Goal: Information Seeking & Learning: Learn about a topic

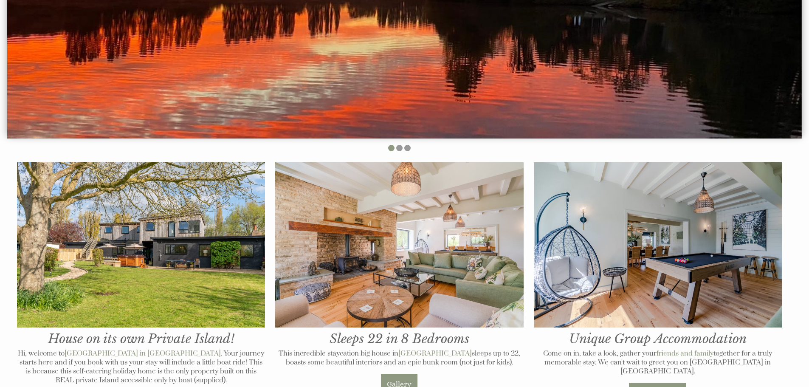
scroll to position [255, 0]
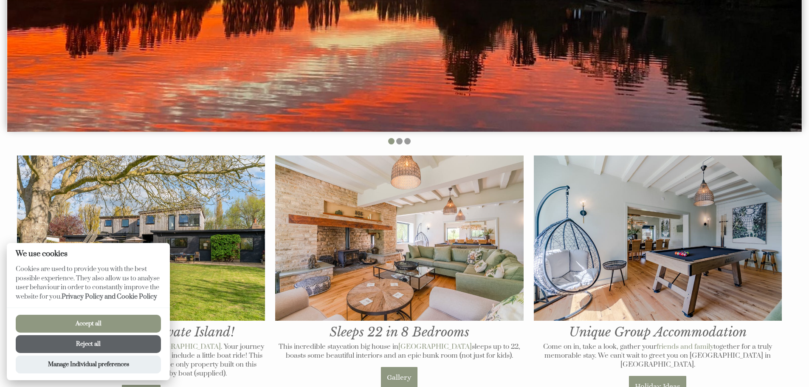
click at [91, 347] on button "Reject all" at bounding box center [88, 344] width 145 height 18
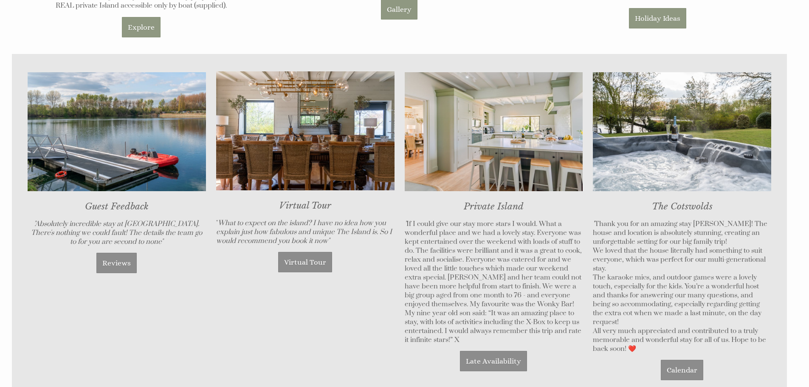
scroll to position [637, 0]
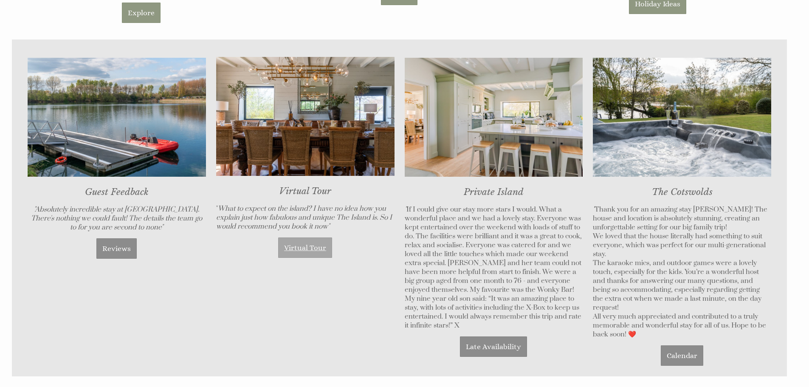
click at [312, 248] on link "Virtual Tour" at bounding box center [305, 247] width 54 height 20
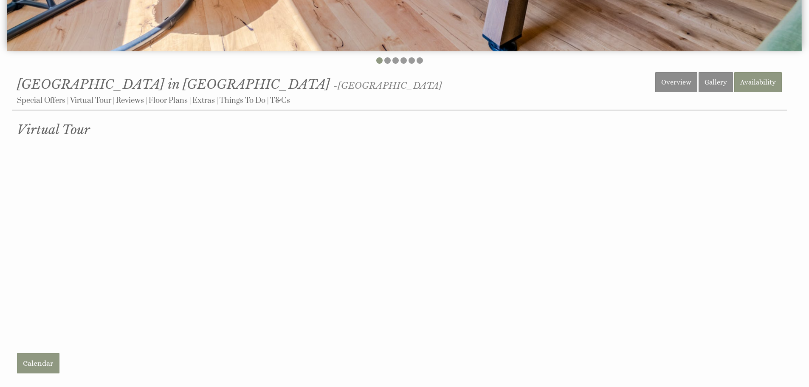
scroll to position [340, 0]
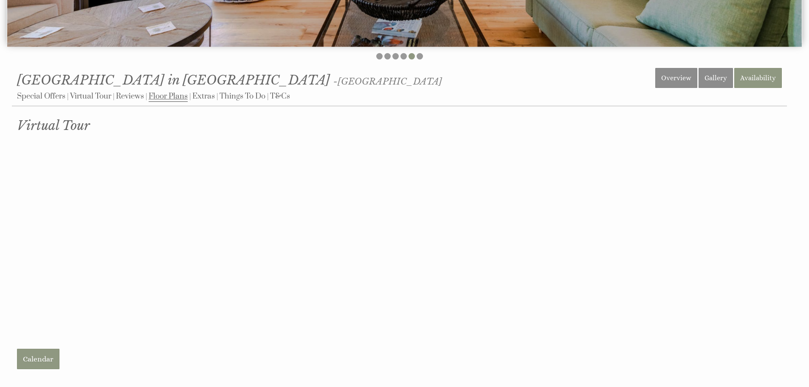
click at [159, 96] on link "Floor Plans" at bounding box center [168, 96] width 39 height 11
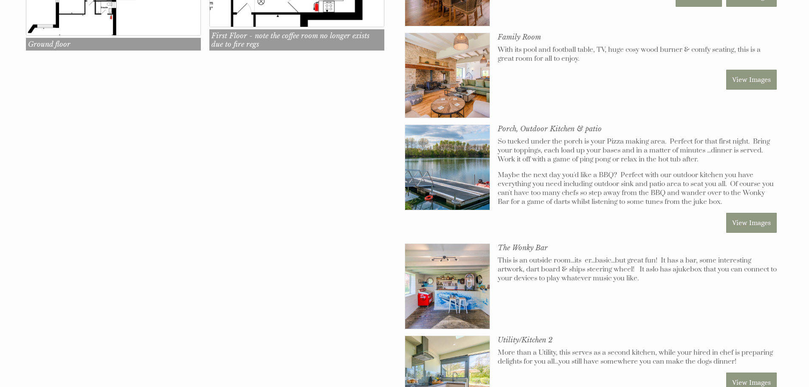
scroll to position [510, 0]
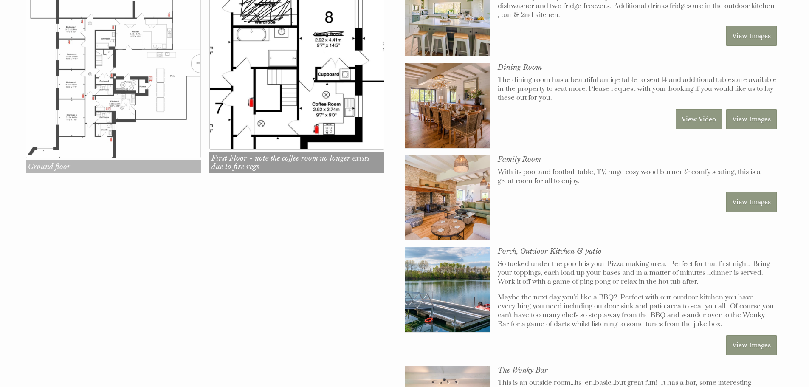
click at [87, 84] on img at bounding box center [113, 70] width 175 height 175
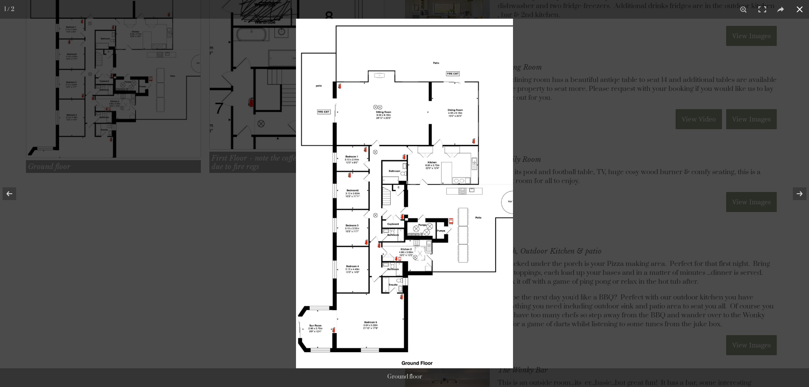
click at [259, 206] on div at bounding box center [404, 193] width 809 height 387
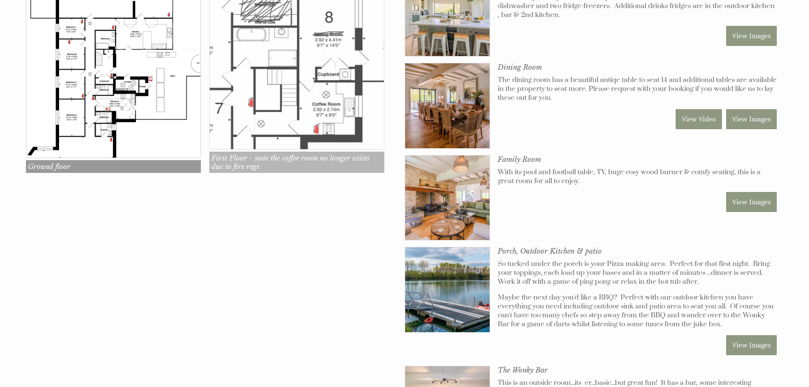
click at [284, 126] on img at bounding box center [296, 62] width 175 height 175
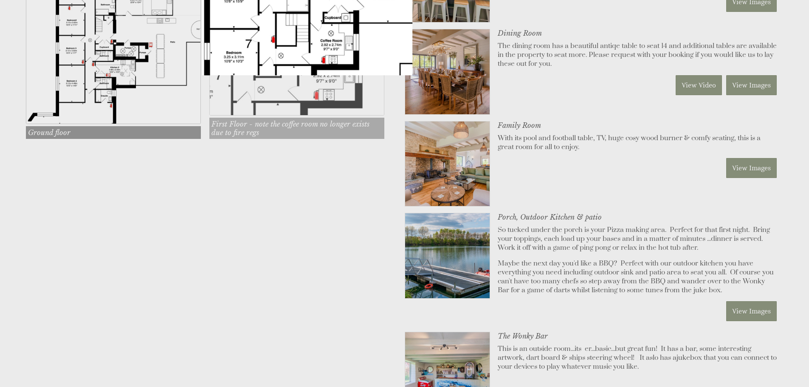
scroll to position [552, 0]
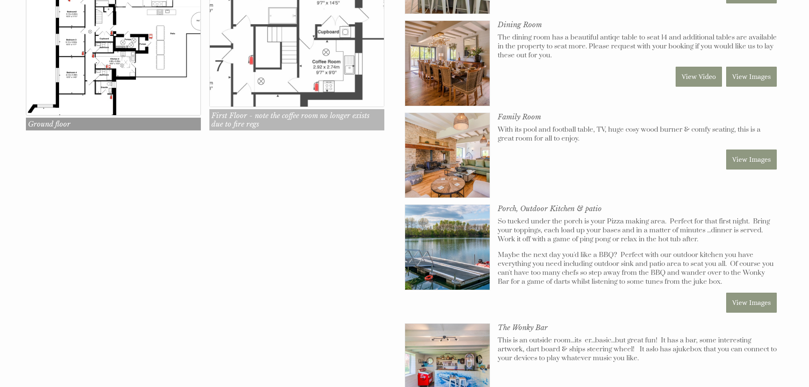
click at [284, 91] on img at bounding box center [296, 19] width 175 height 175
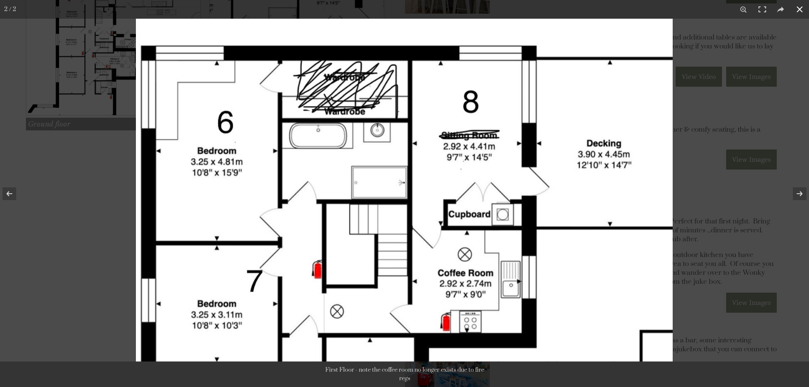
click at [795, 8] on button at bounding box center [799, 9] width 19 height 19
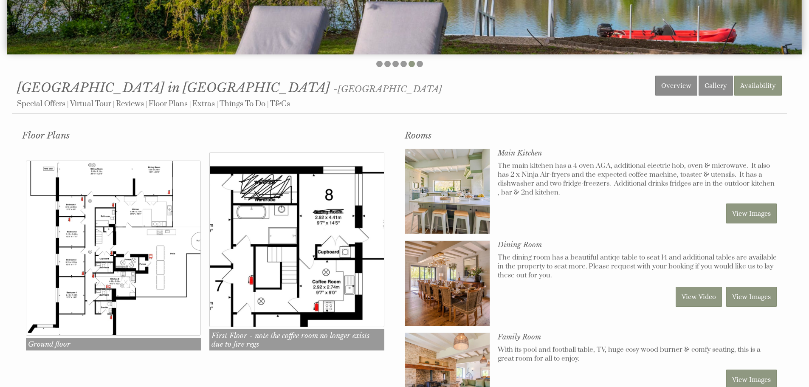
scroll to position [340, 0]
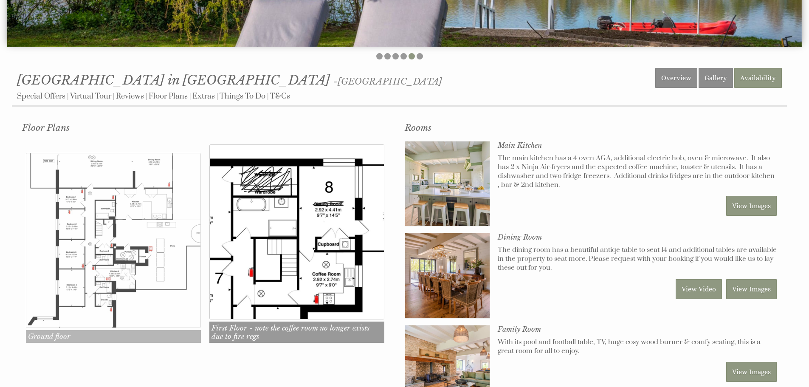
click at [111, 210] on img at bounding box center [113, 240] width 175 height 175
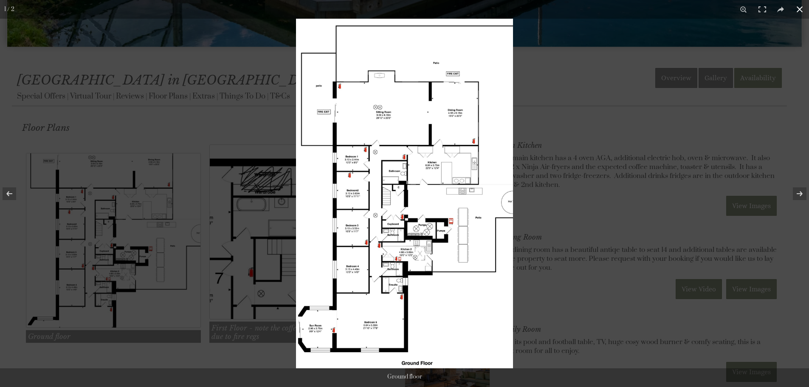
click at [188, 119] on div at bounding box center [404, 193] width 809 height 387
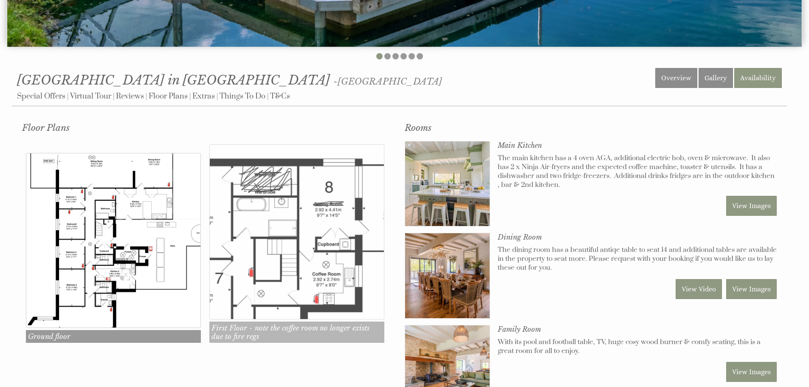
click at [266, 220] on img at bounding box center [296, 231] width 175 height 175
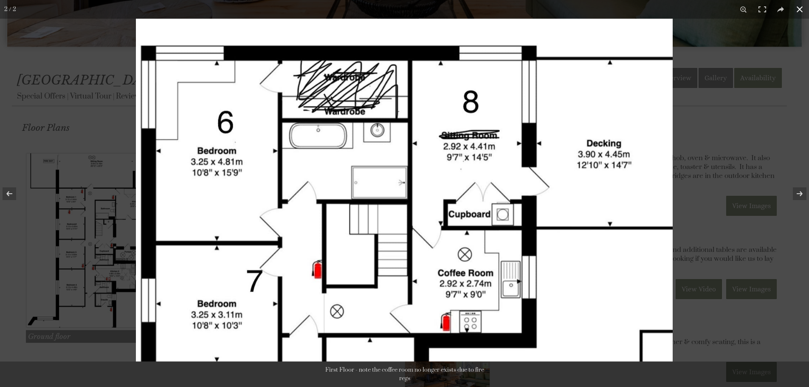
click at [800, 9] on button at bounding box center [799, 9] width 19 height 19
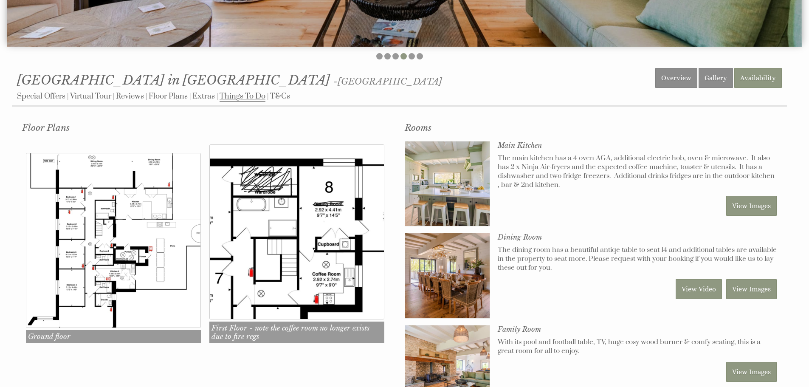
click at [239, 98] on link "Things To Do" at bounding box center [243, 96] width 46 height 11
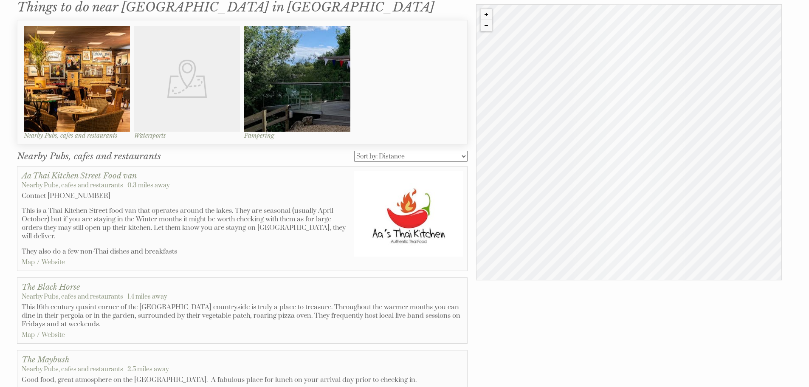
scroll to position [467, 0]
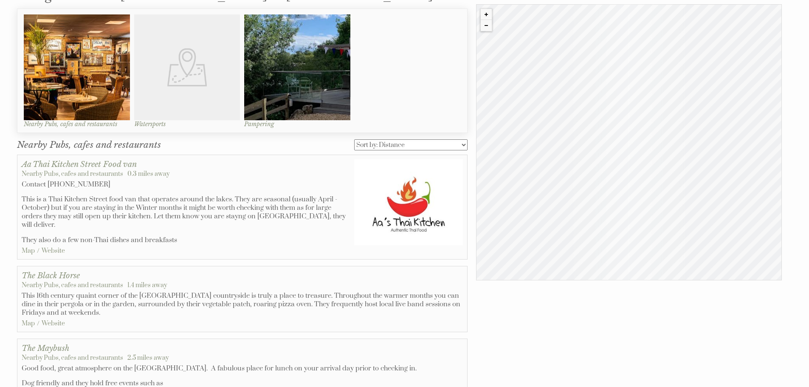
click at [310, 294] on p "This 16th century quaint corner of the [GEOGRAPHIC_DATA] countryside is truly a…" at bounding box center [242, 303] width 441 height 25
click at [136, 279] on div "The Black Horse Nearby Pubs, cafes and restaurants 1.4 miles away This 16th cen…" at bounding box center [242, 298] width 441 height 57
click at [26, 319] on link "Map" at bounding box center [28, 323] width 13 height 8
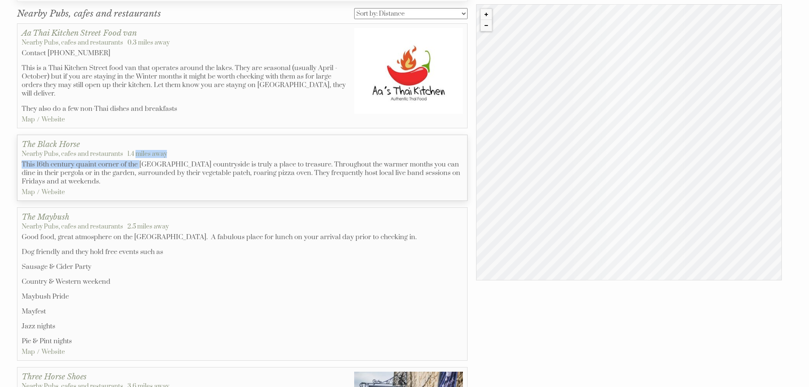
scroll to position [599, 0]
drag, startPoint x: 615, startPoint y: 205, endPoint x: 616, endPoint y: 93, distance: 111.7
click at [616, 93] on div "© MapTiler © OpenStreetMap contributors The Black Horse" at bounding box center [629, 142] width 306 height 276
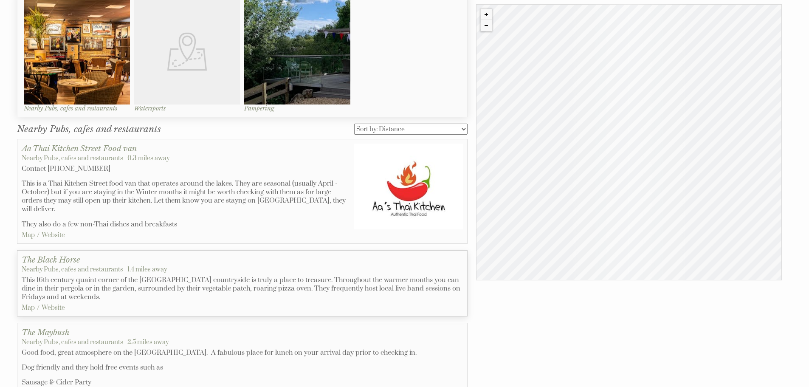
scroll to position [471, 0]
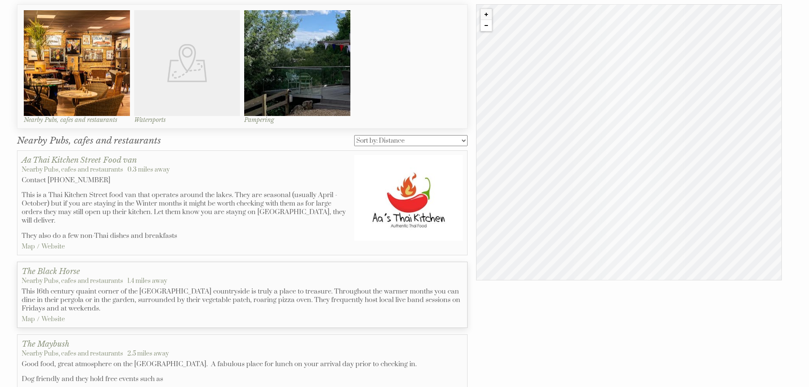
click at [485, 27] on button "Zoom out" at bounding box center [486, 25] width 11 height 11
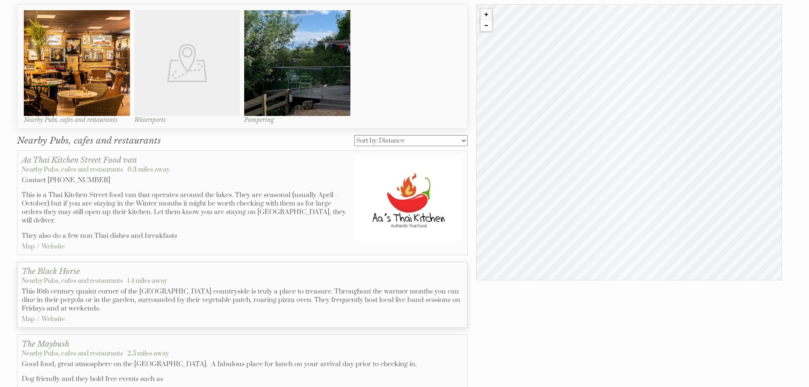
click at [485, 27] on button "Zoom out" at bounding box center [486, 25] width 11 height 11
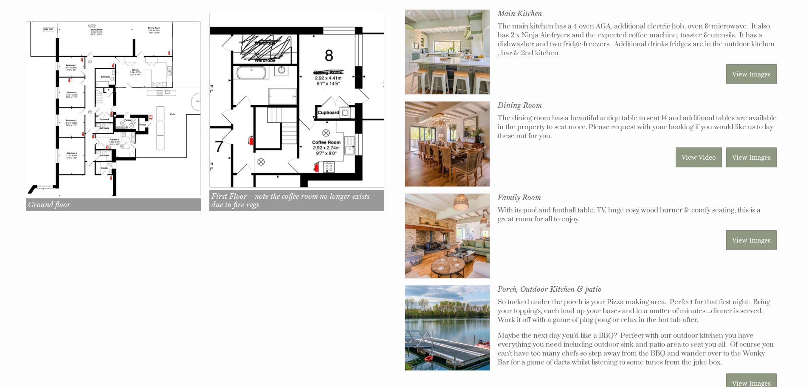
scroll to position [340, 0]
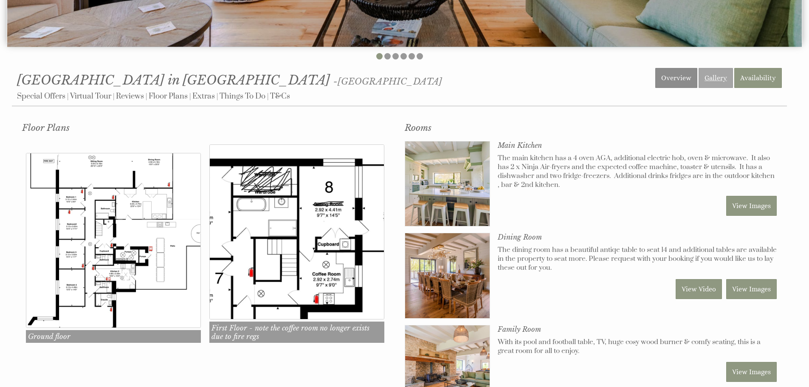
click at [720, 83] on link "Gallery" at bounding box center [716, 78] width 34 height 20
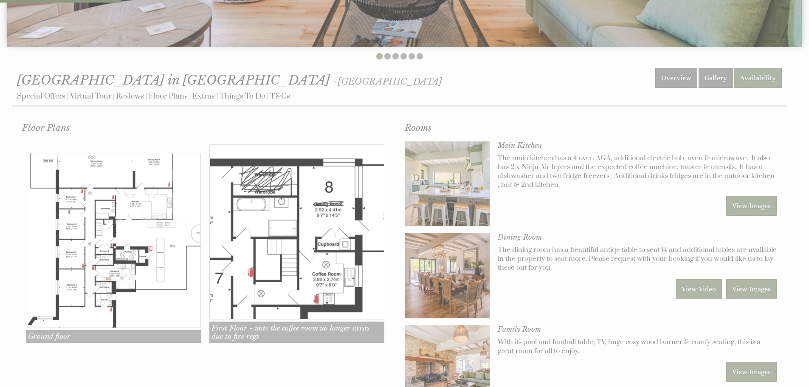
scroll to position [382, 0]
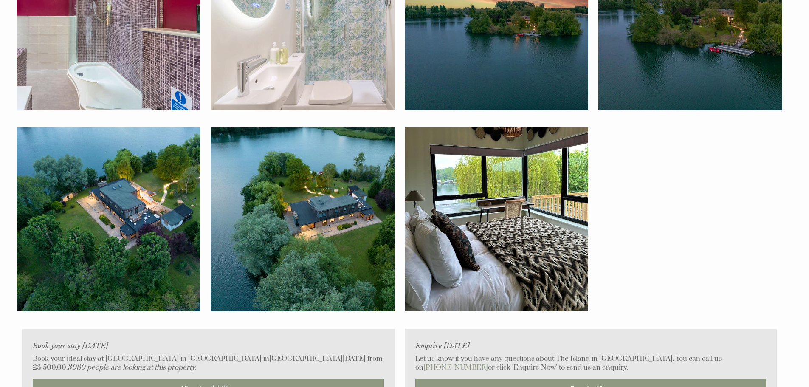
scroll to position [3949, 0]
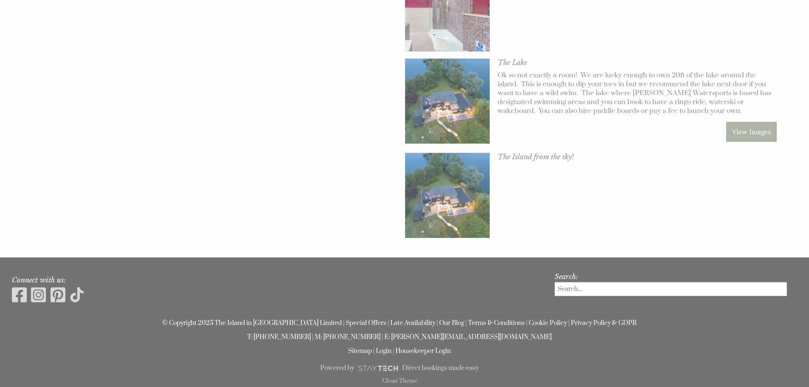
scroll to position [382, 0]
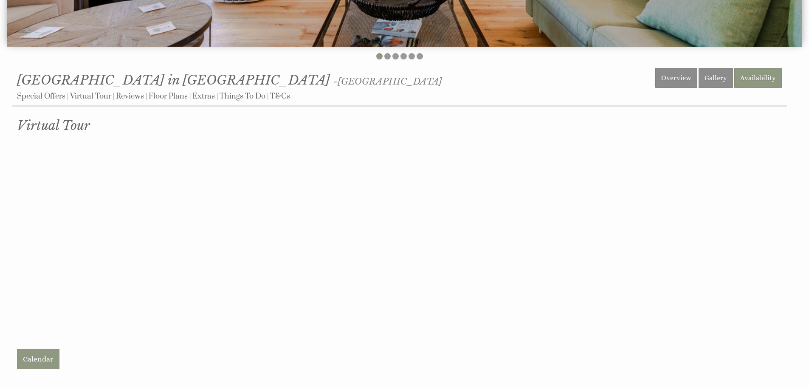
scroll to position [637, 0]
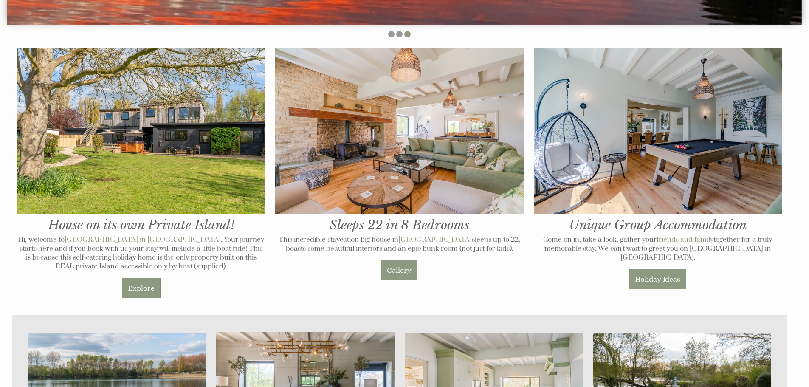
scroll to position [467, 0]
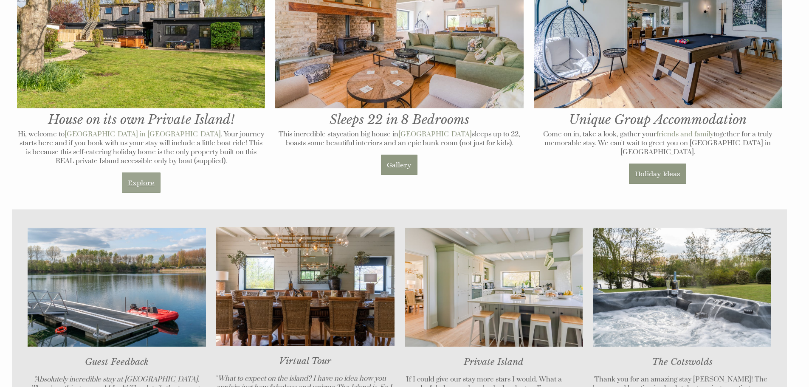
click at [142, 183] on link "Explore" at bounding box center [141, 182] width 39 height 20
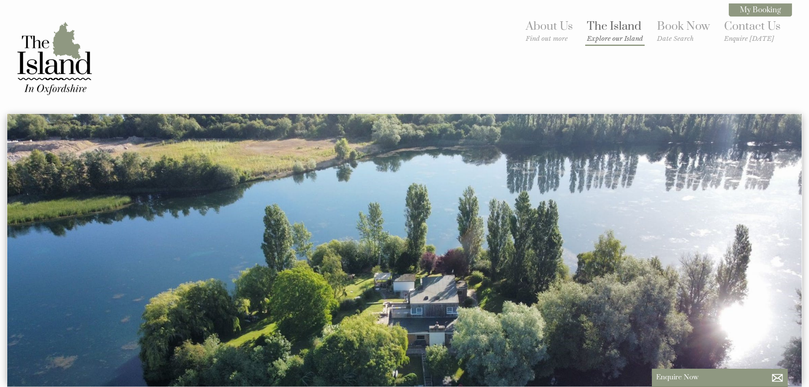
click at [612, 37] on small "Explore our Island" at bounding box center [615, 38] width 56 height 8
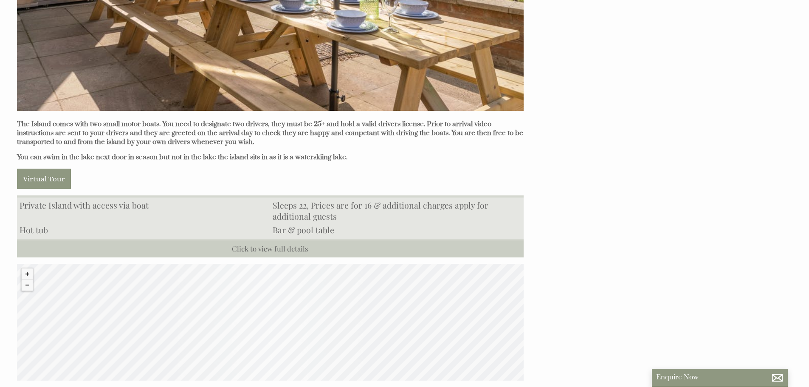
scroll to position [849, 0]
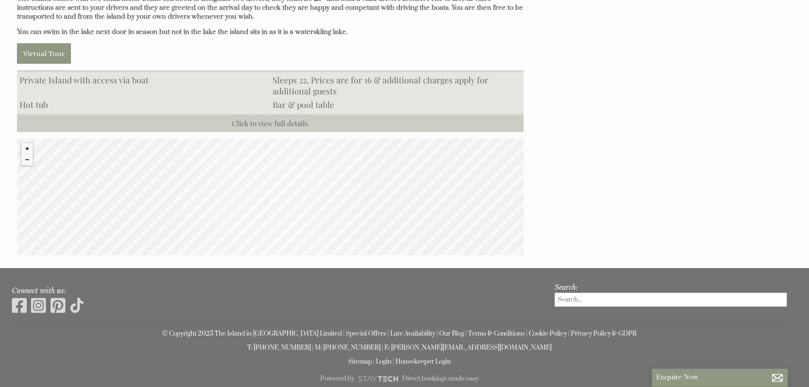
click at [281, 203] on div "© MapTiler © OpenStreetMap contributors" at bounding box center [270, 196] width 507 height 117
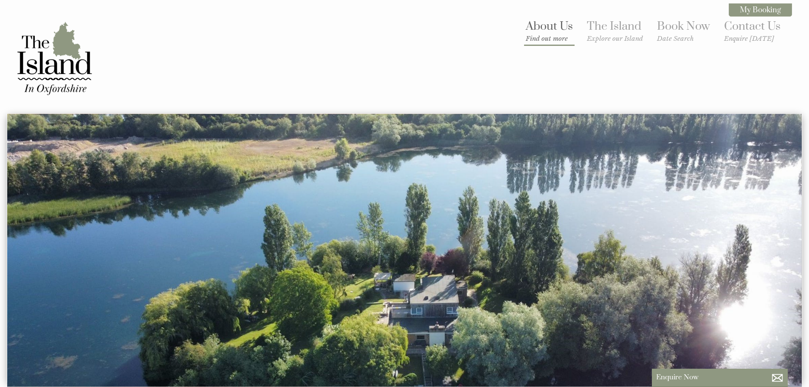
click at [533, 39] on small "Find out more" at bounding box center [549, 38] width 47 height 8
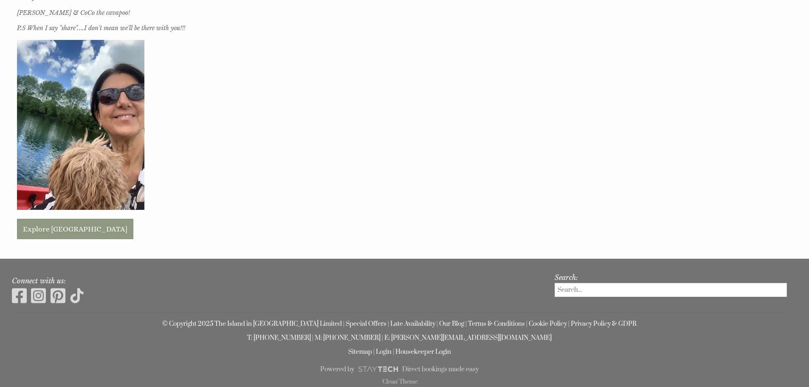
scroll to position [507, 0]
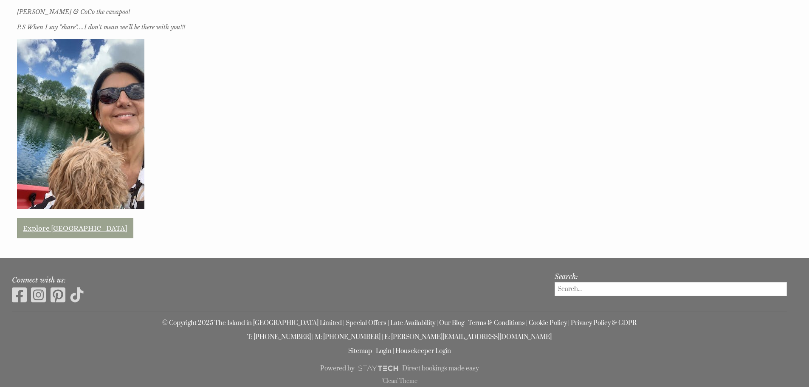
click at [70, 235] on link "Explore The Island" at bounding box center [75, 228] width 116 height 20
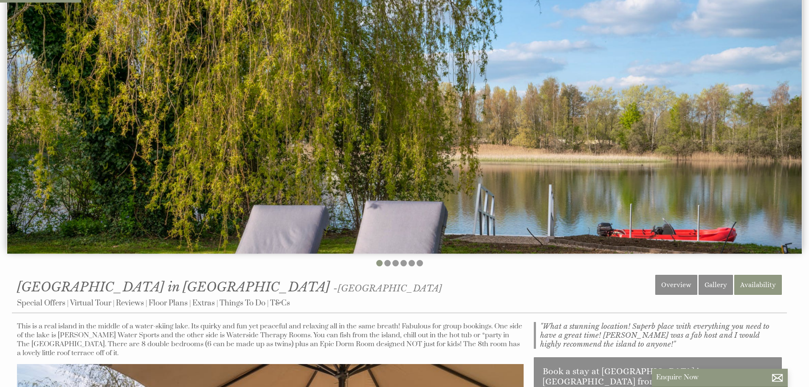
scroll to position [212, 0]
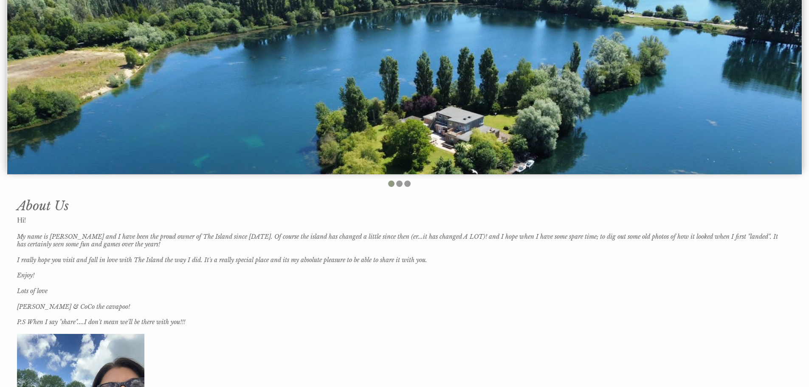
scroll to position [507, 0]
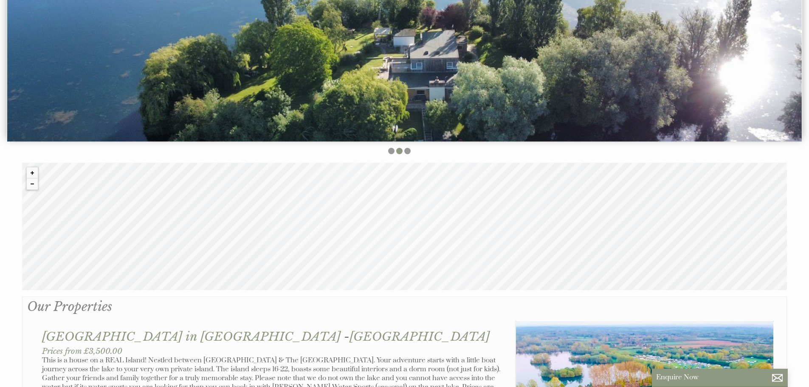
scroll to position [255, 0]
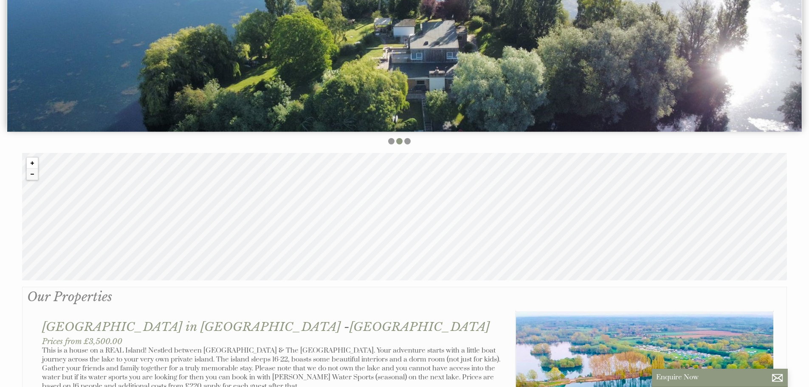
click at [32, 163] on button "Zoom in" at bounding box center [32, 163] width 11 height 11
drag, startPoint x: 289, startPoint y: 215, endPoint x: 286, endPoint y: 233, distance: 18.2
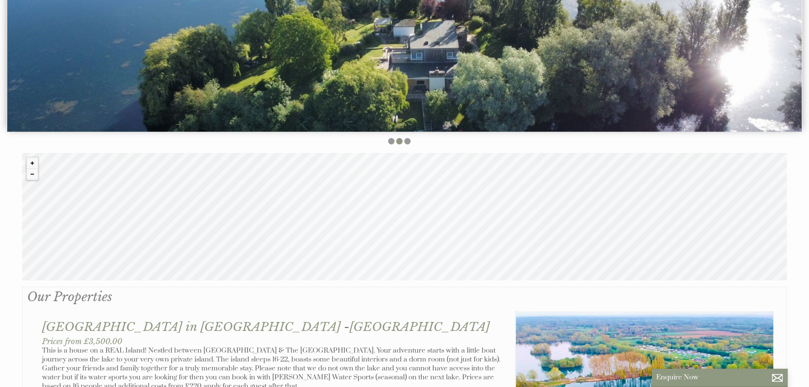
click at [286, 233] on div "© MapTiler © OpenStreetMap contributors" at bounding box center [404, 216] width 765 height 127
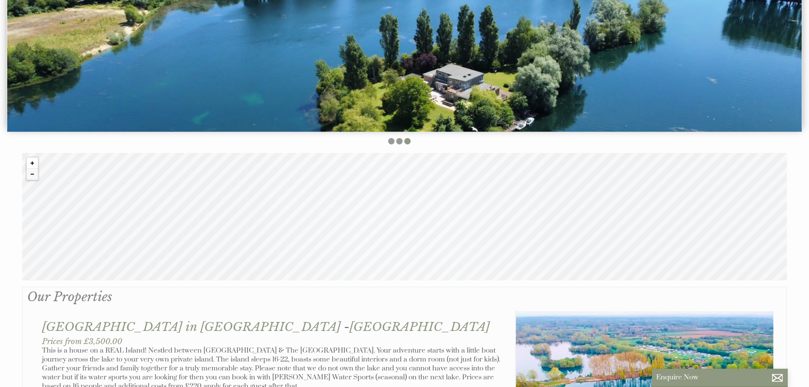
click at [30, 163] on button "Zoom in" at bounding box center [32, 163] width 11 height 11
drag, startPoint x: 297, startPoint y: 211, endPoint x: 291, endPoint y: 238, distance: 27.8
click at [291, 238] on div "© MapTiler © OpenStreetMap contributors" at bounding box center [404, 216] width 765 height 127
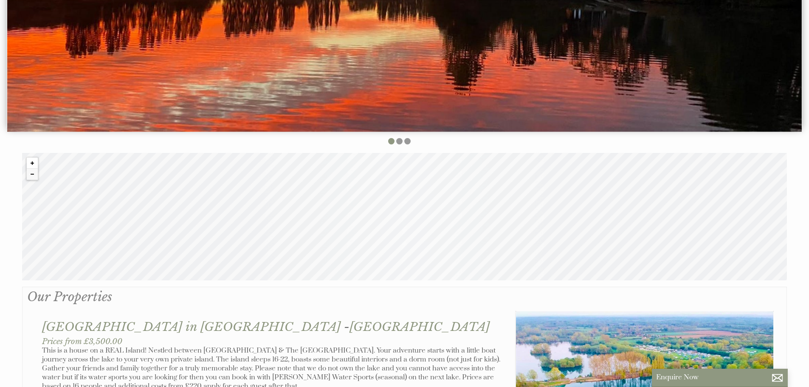
click at [32, 163] on button "Zoom in" at bounding box center [32, 163] width 11 height 11
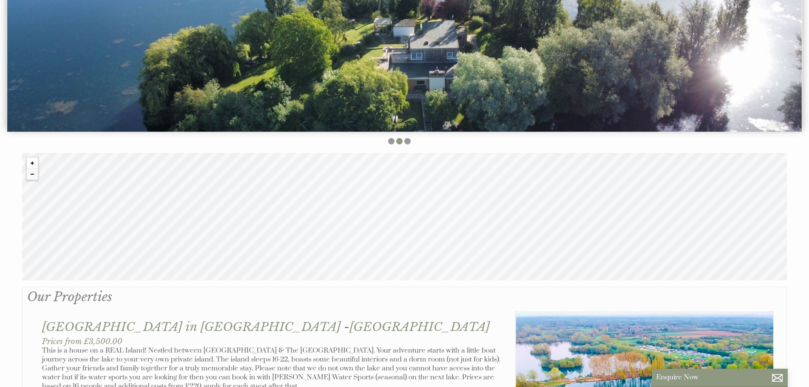
click at [32, 163] on button "Zoom in" at bounding box center [32, 163] width 11 height 11
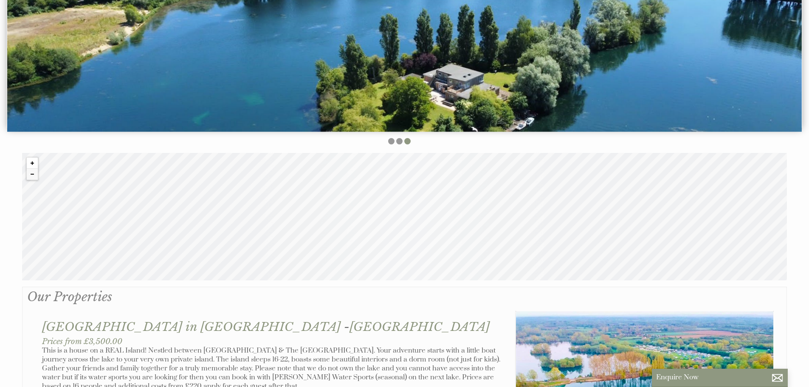
click at [32, 163] on button "Zoom in" at bounding box center [32, 163] width 11 height 11
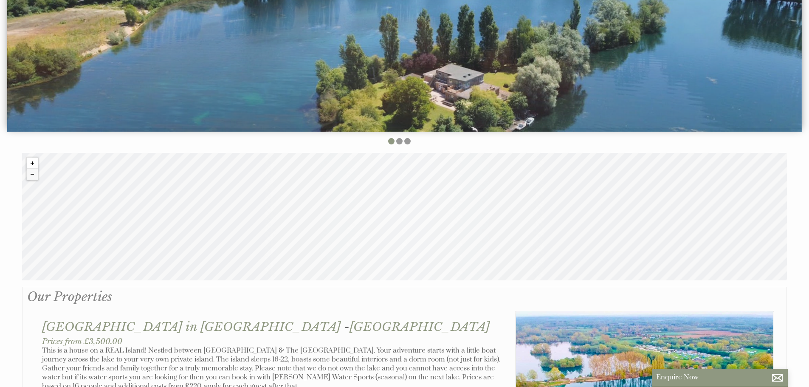
click at [32, 163] on button "Zoom in" at bounding box center [32, 163] width 11 height 11
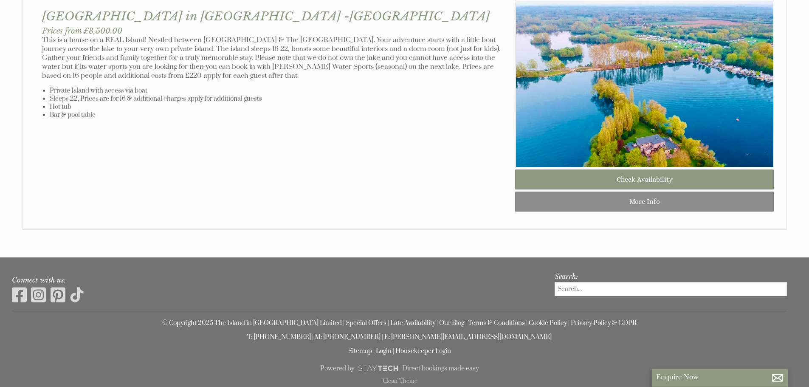
scroll to position [444, 0]
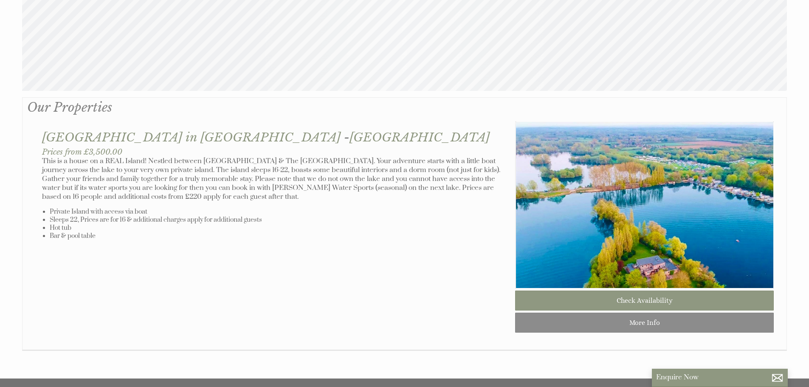
scroll to position [467, 0]
